Goal: Information Seeking & Learning: Learn about a topic

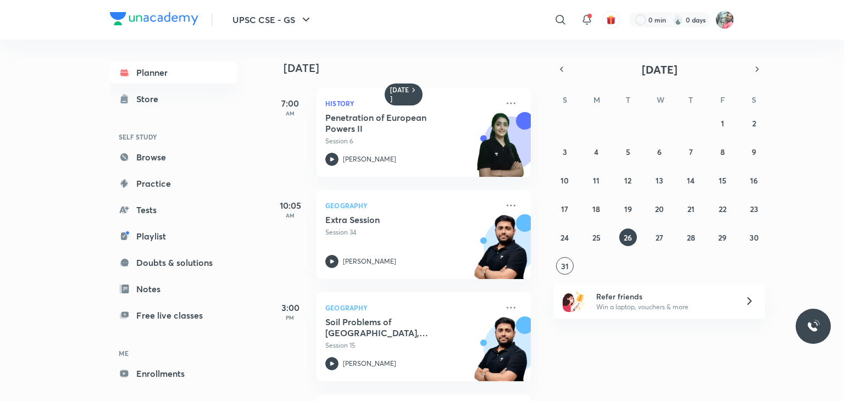
scroll to position [128, 0]
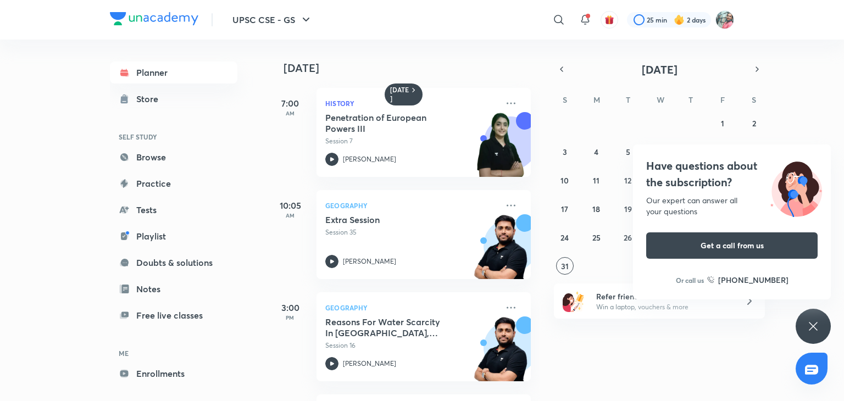
click at [821, 324] on div "Have questions about the subscription? Our expert can answer all your questions…" at bounding box center [813, 326] width 35 height 35
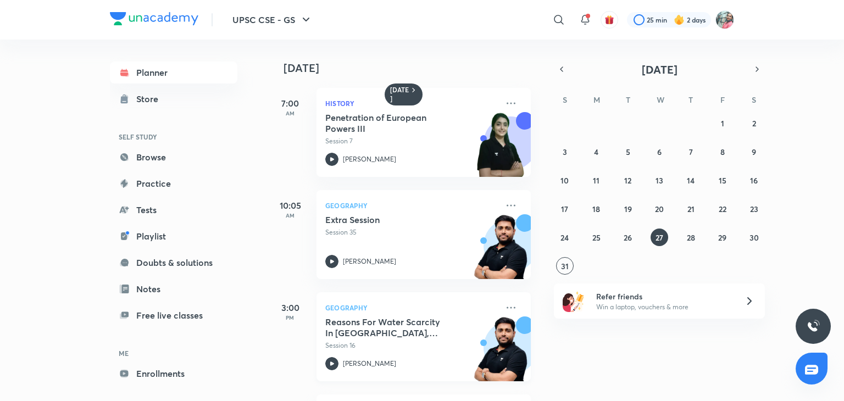
click at [389, 319] on h5 "Reasons For Water Scarcity In [GEOGRAPHIC_DATA], National River Linking Project…" at bounding box center [393, 328] width 137 height 22
